Goal: Task Accomplishment & Management: Use online tool/utility

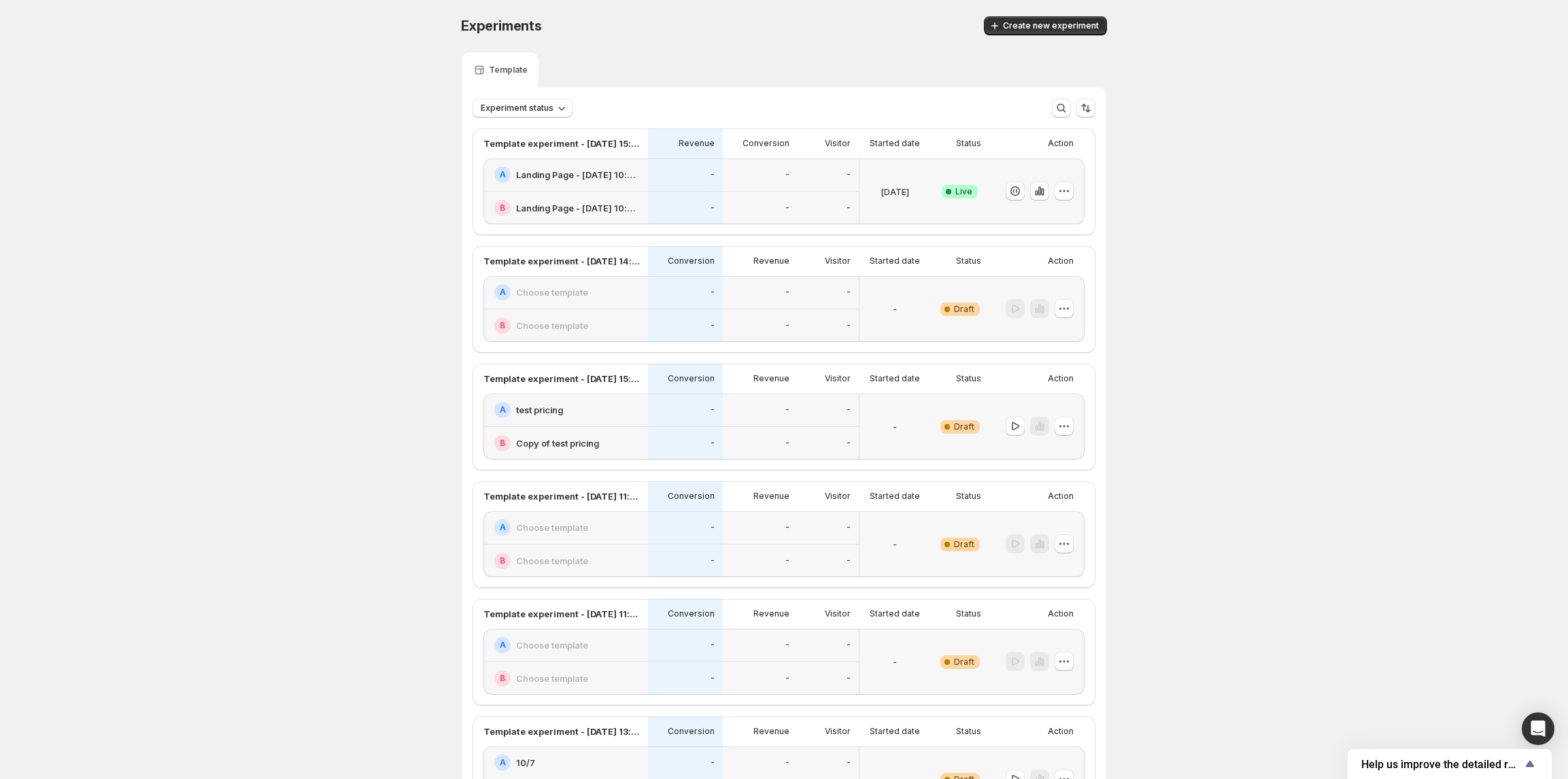
click at [593, 170] on h2 "Landing Page - [DATE] 10:20:08" at bounding box center [578, 174] width 124 height 13
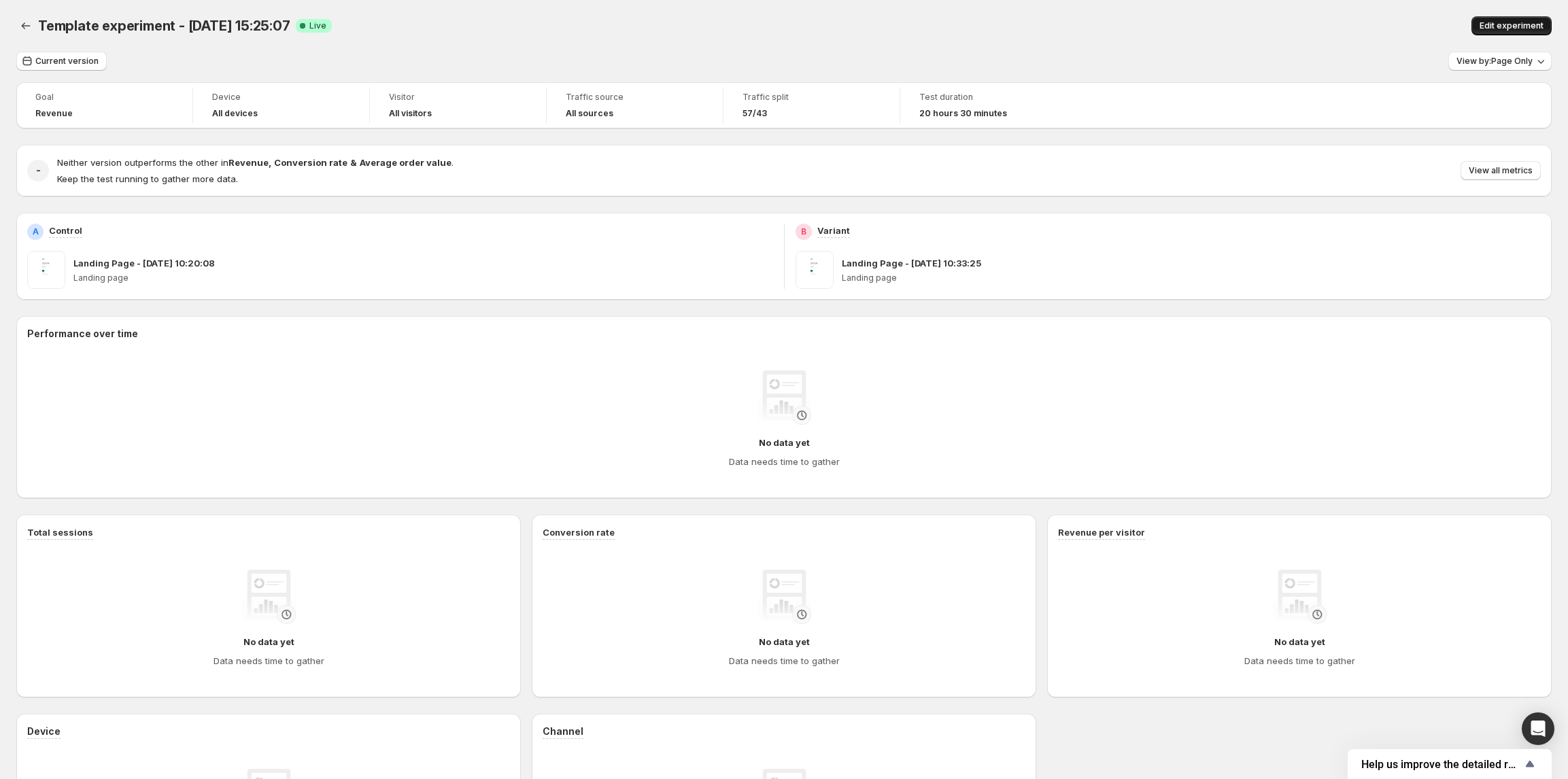
click at [1495, 22] on span "Edit experiment" at bounding box center [1511, 25] width 64 height 11
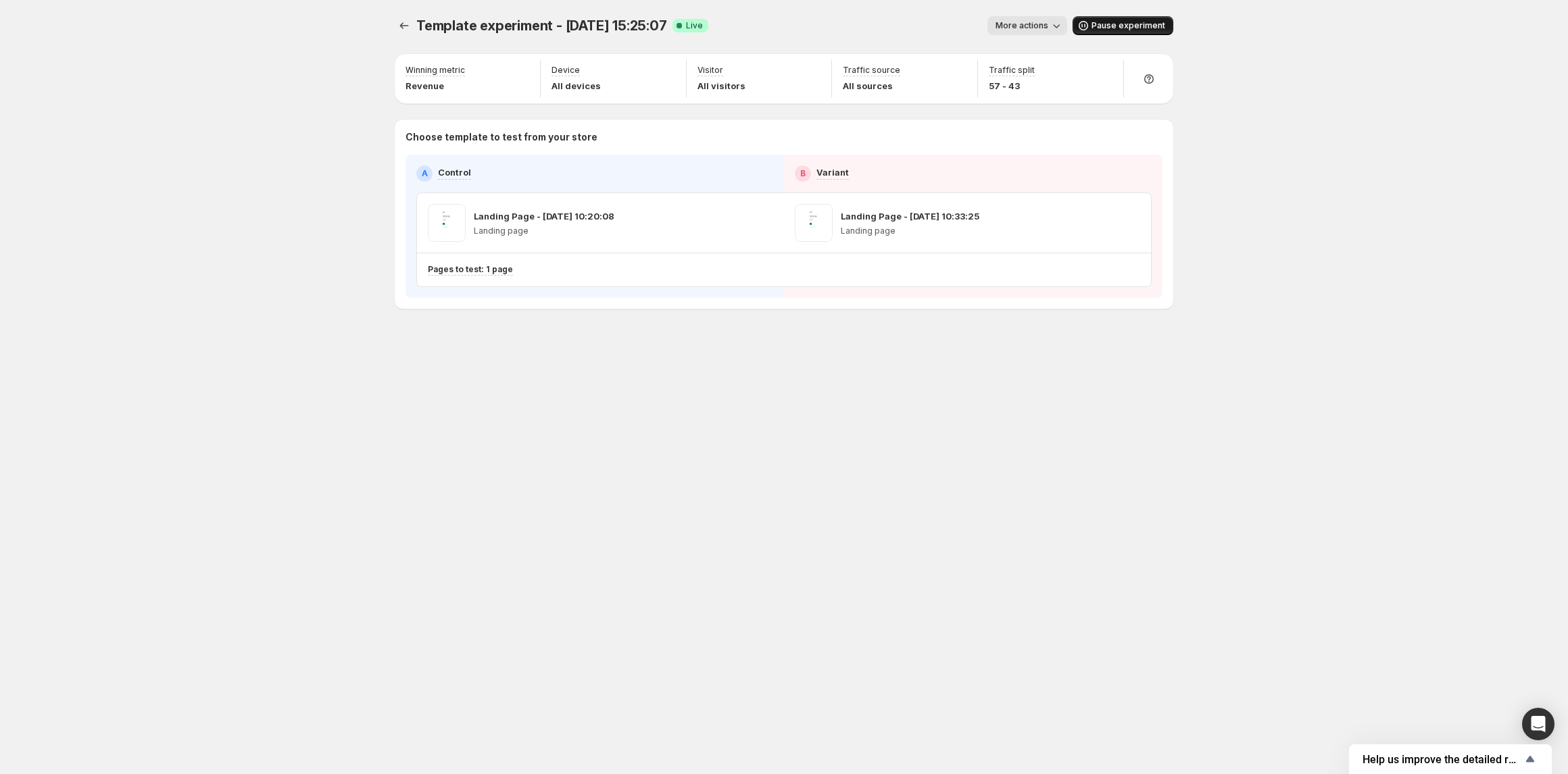
click at [1126, 31] on span "Pause experiment" at bounding box center [1128, 25] width 73 height 10
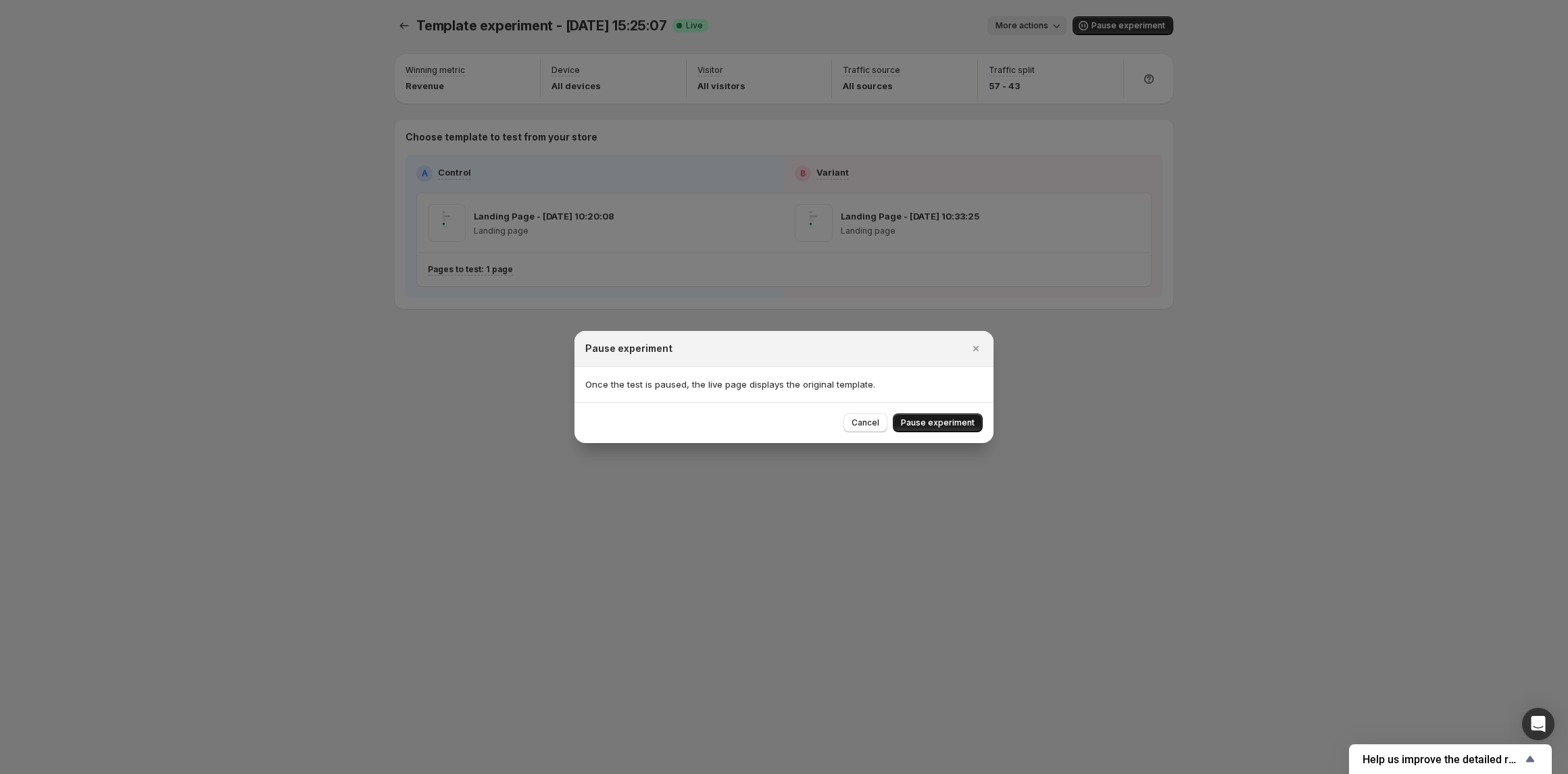
click at [945, 418] on span "Pause experiment" at bounding box center [937, 423] width 73 height 10
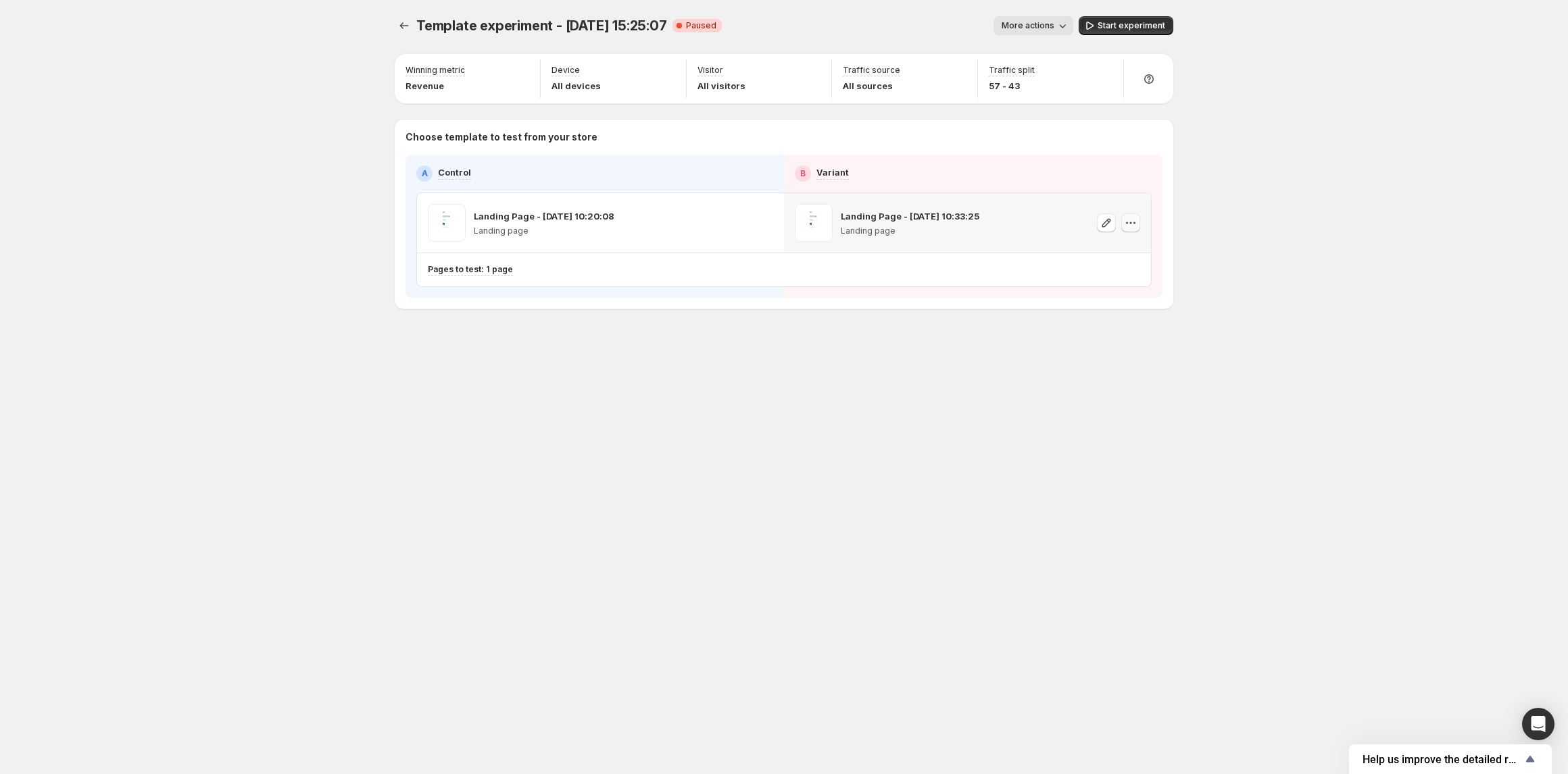
click at [1126, 217] on icon "button" at bounding box center [1130, 222] width 13 height 13
click at [1127, 221] on icon "button" at bounding box center [1130, 222] width 13 height 13
click at [1115, 250] on span "Change template" at bounding box center [1133, 251] width 73 height 10
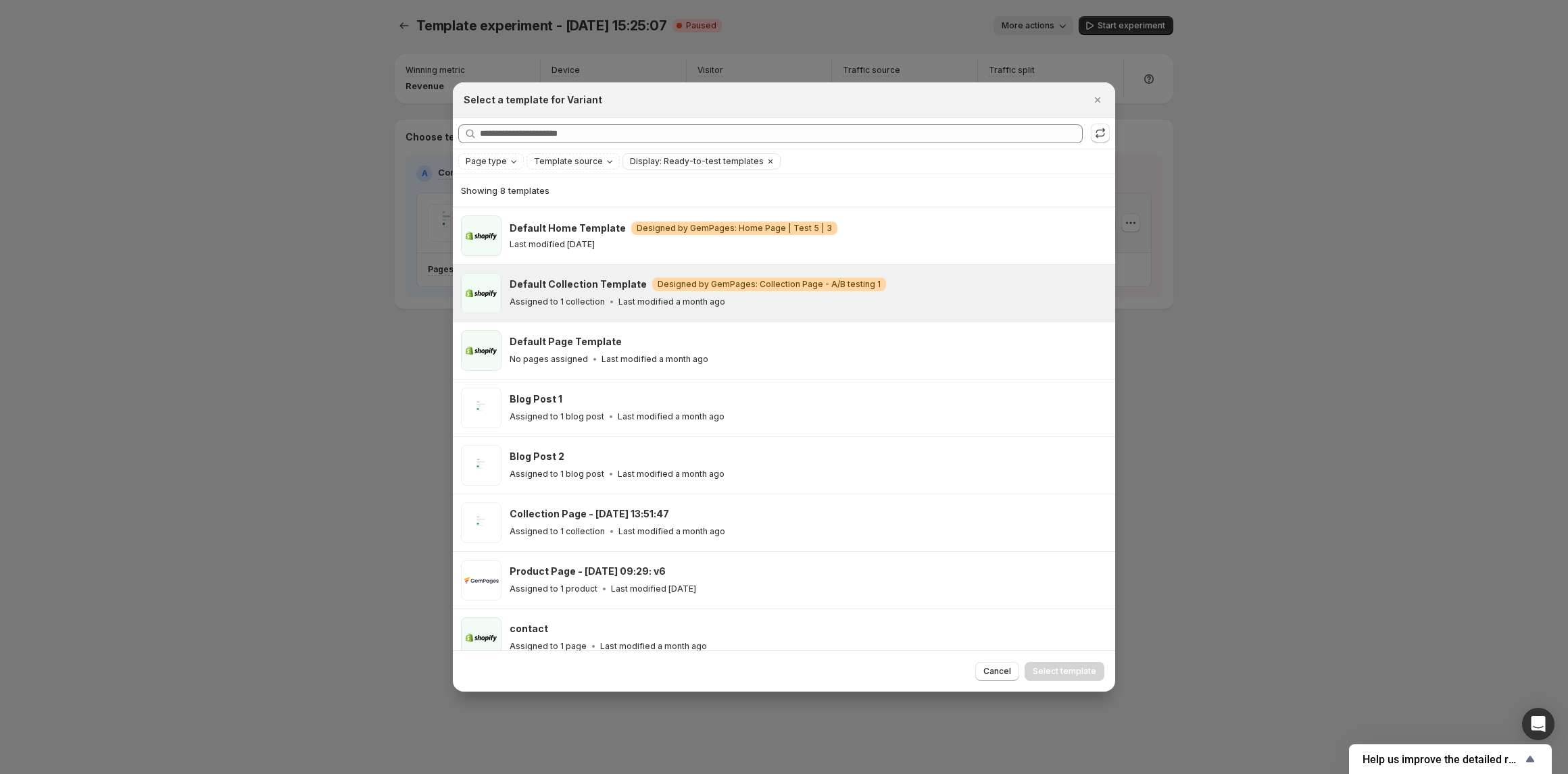
click at [641, 333] on div "Default Page Template No pages assigned Last modified a month ago" at bounding box center [808, 351] width 597 height 41
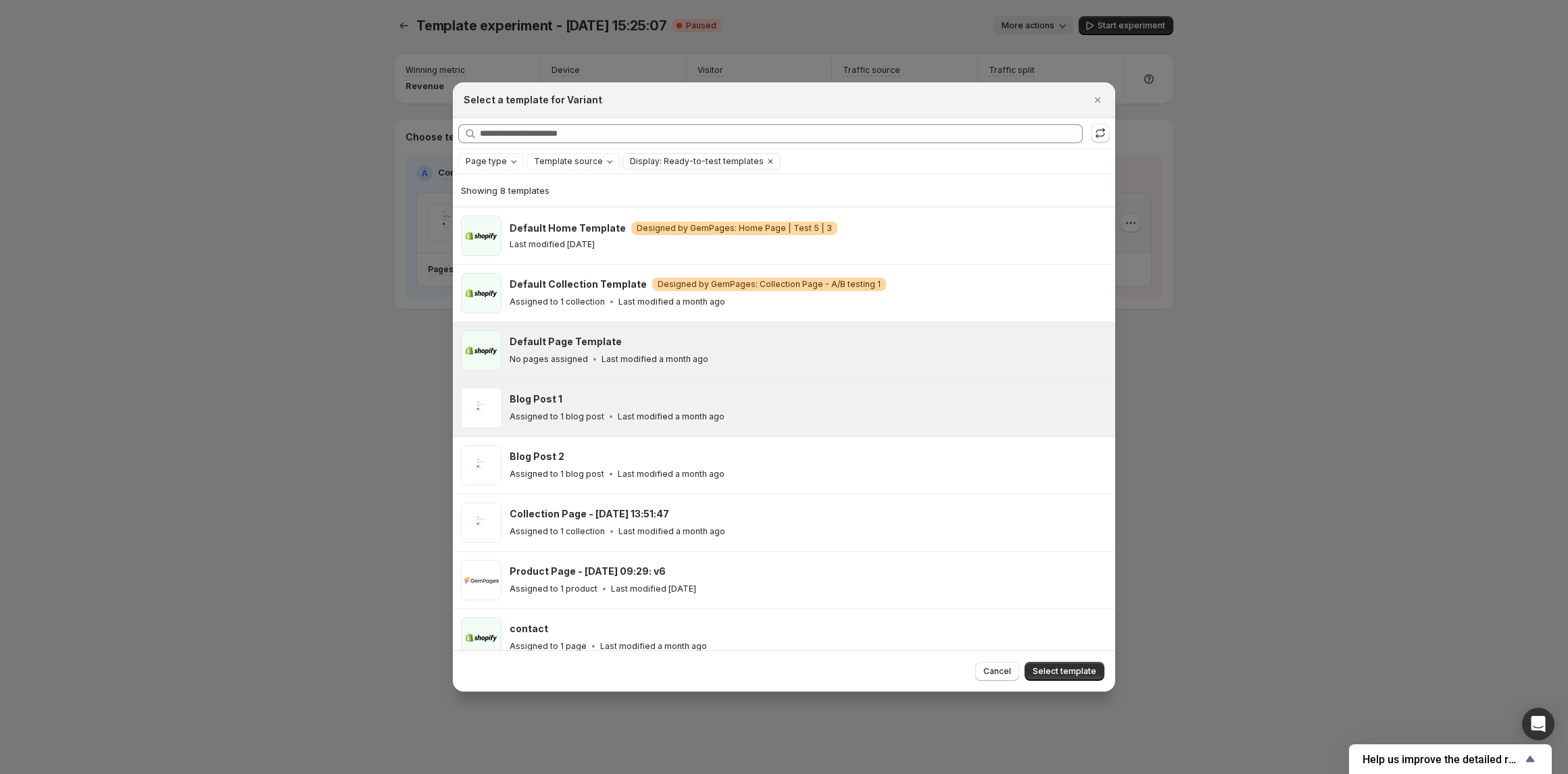
click at [689, 403] on div "Blog Post 1" at bounding box center [806, 399] width 593 height 13
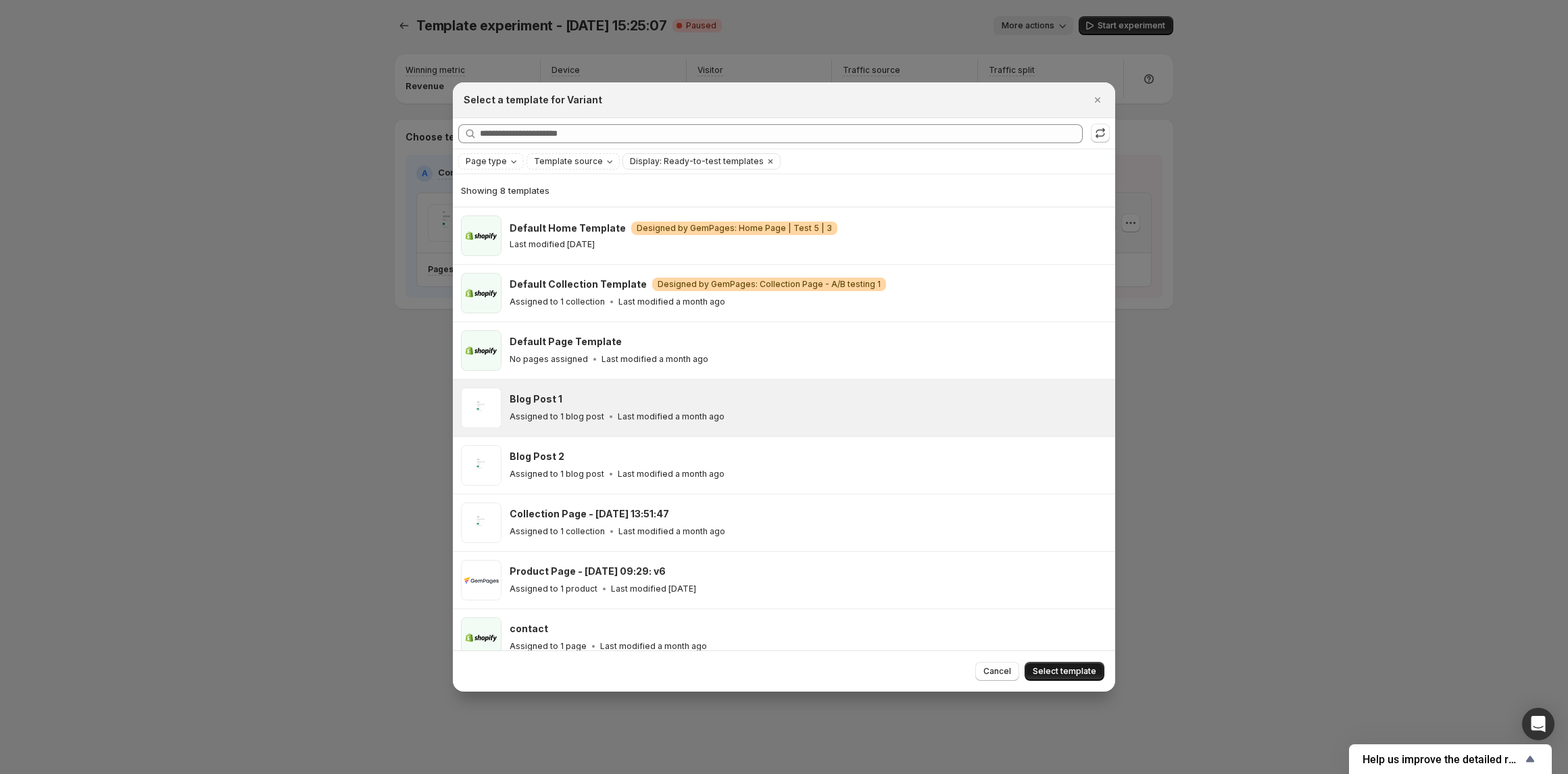
click at [1077, 671] on span "Select template" at bounding box center [1064, 671] width 64 height 10
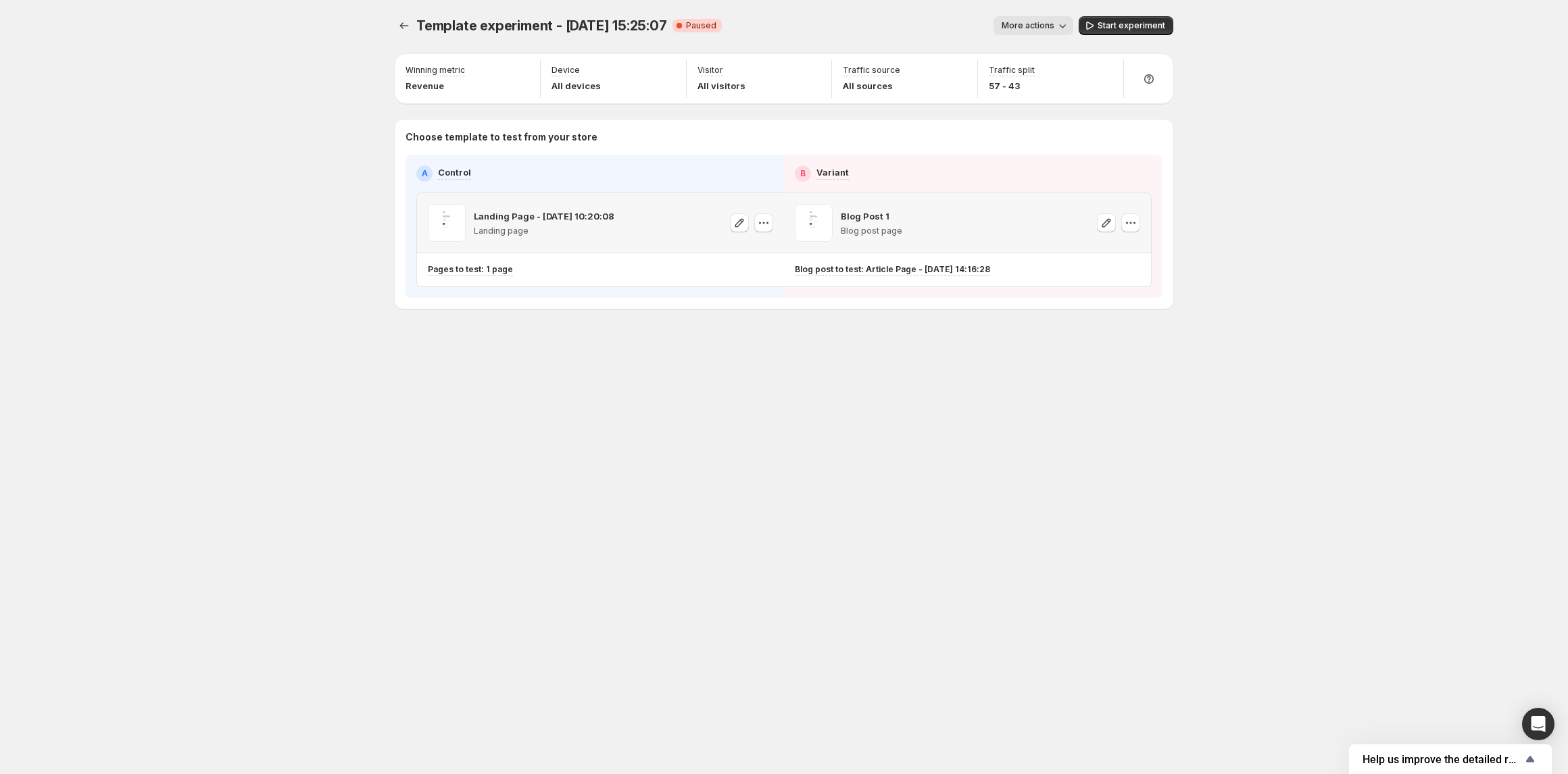
click at [726, 219] on div "Landing Page - [DATE] 10:20:08 Landing page" at bounding box center [600, 223] width 345 height 38
click at [733, 219] on icon "button" at bounding box center [739, 222] width 13 height 13
click at [764, 230] on icon "button" at bounding box center [763, 222] width 13 height 13
click at [764, 247] on span "Change template" at bounding box center [764, 251] width 73 height 10
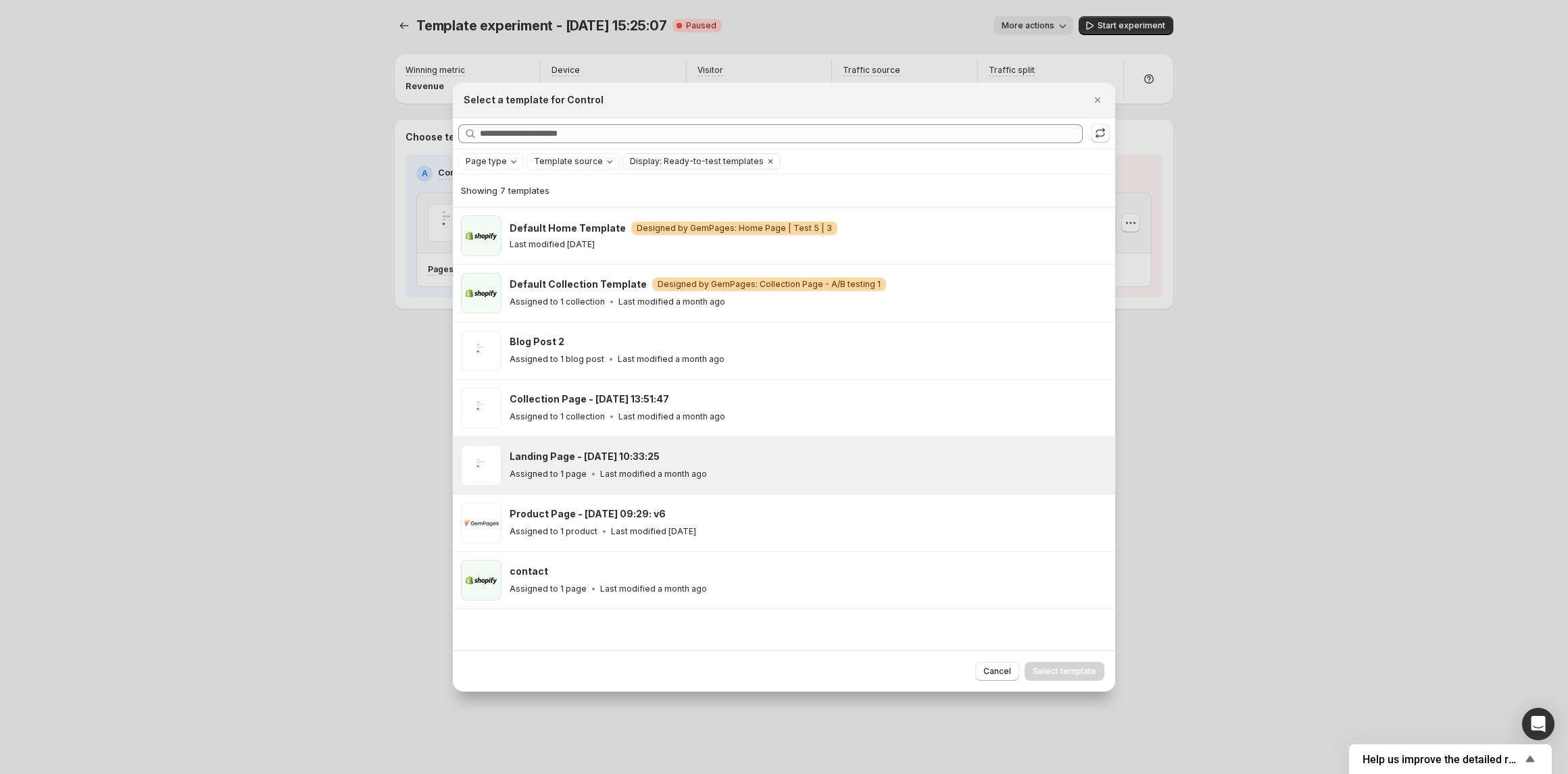
drag, startPoint x: 667, startPoint y: 465, endPoint x: 676, endPoint y: 458, distance: 11.4
click at [669, 463] on div "Landing Page - [DATE] 10:33:25" at bounding box center [806, 456] width 593 height 13
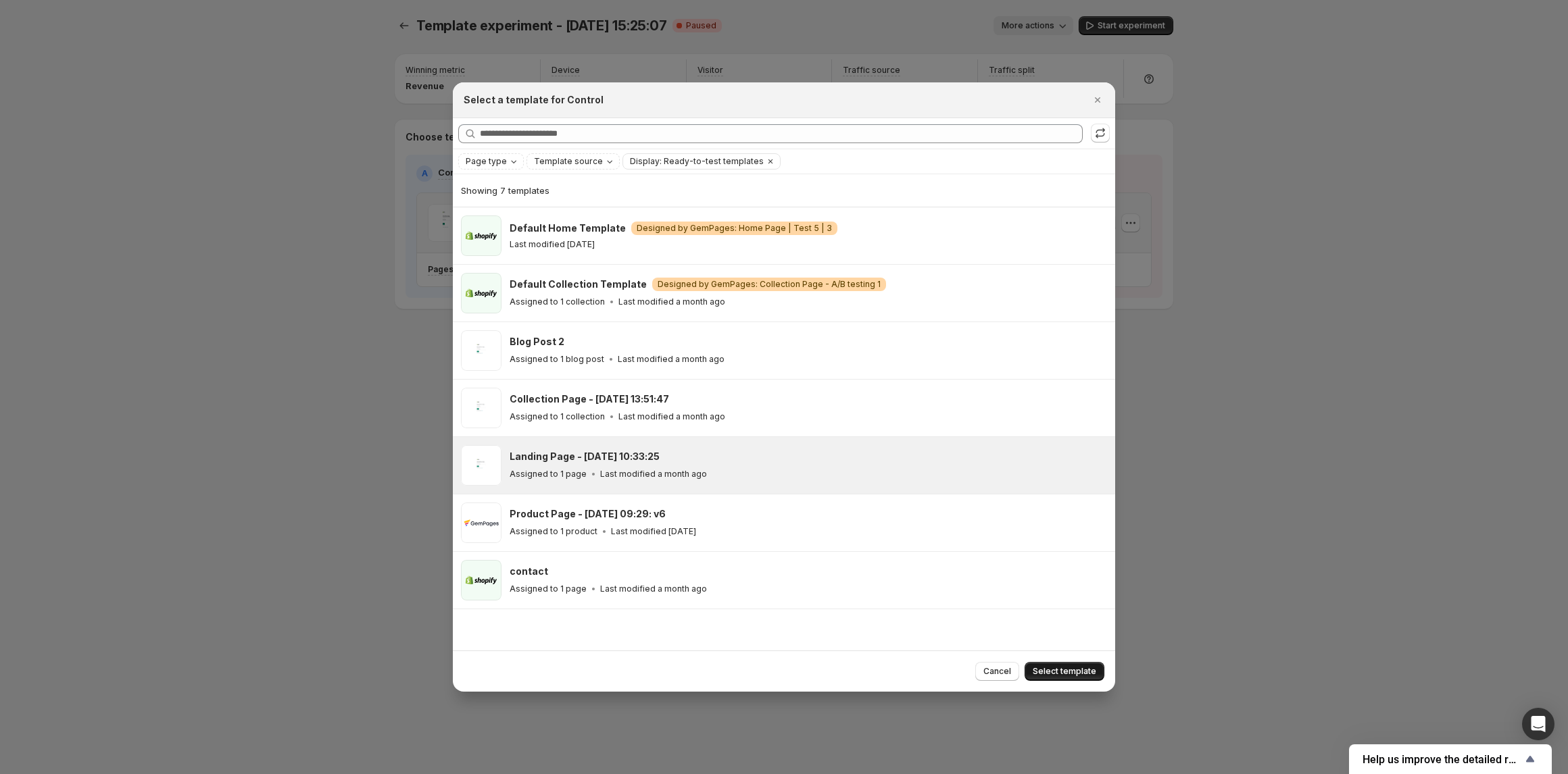
click at [1065, 671] on span "Select template" at bounding box center [1064, 671] width 64 height 10
